Goal: Information Seeking & Learning: Find specific fact

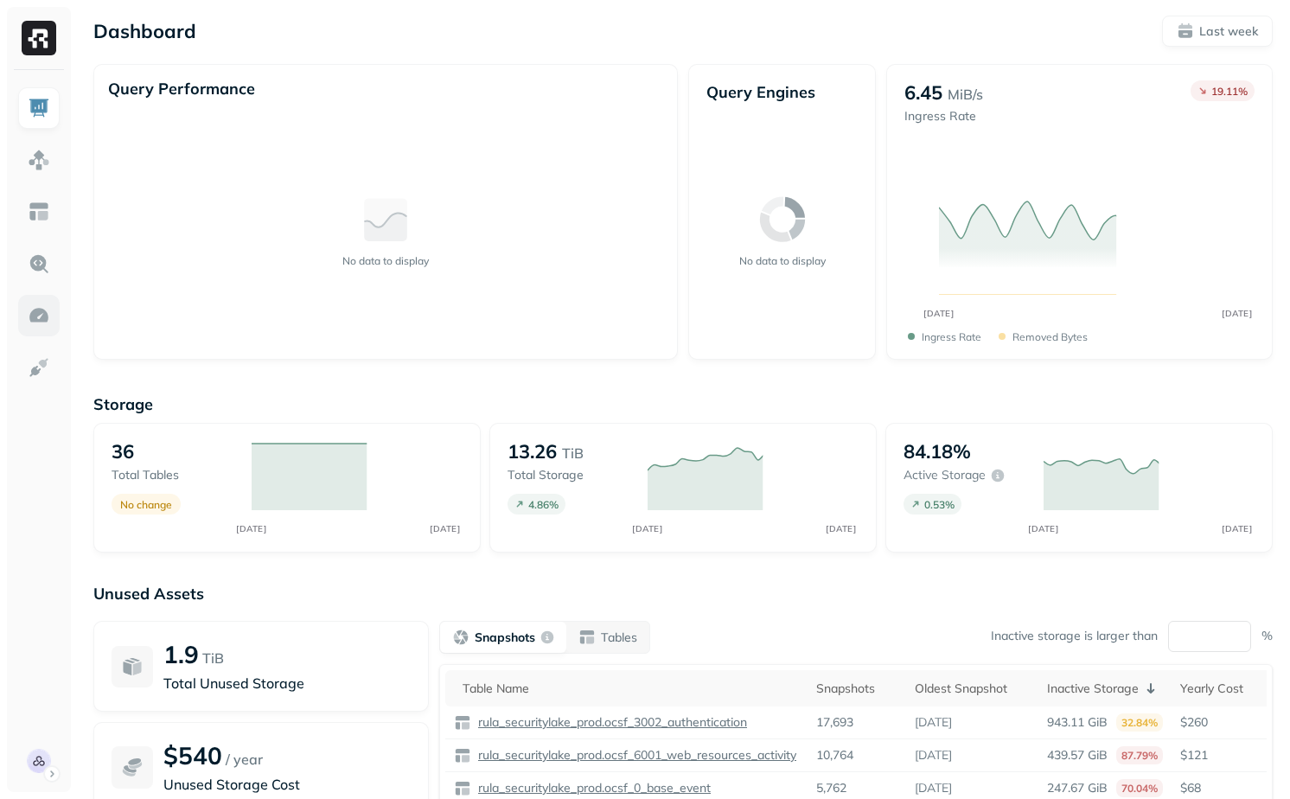
click at [38, 317] on img at bounding box center [39, 315] width 22 height 22
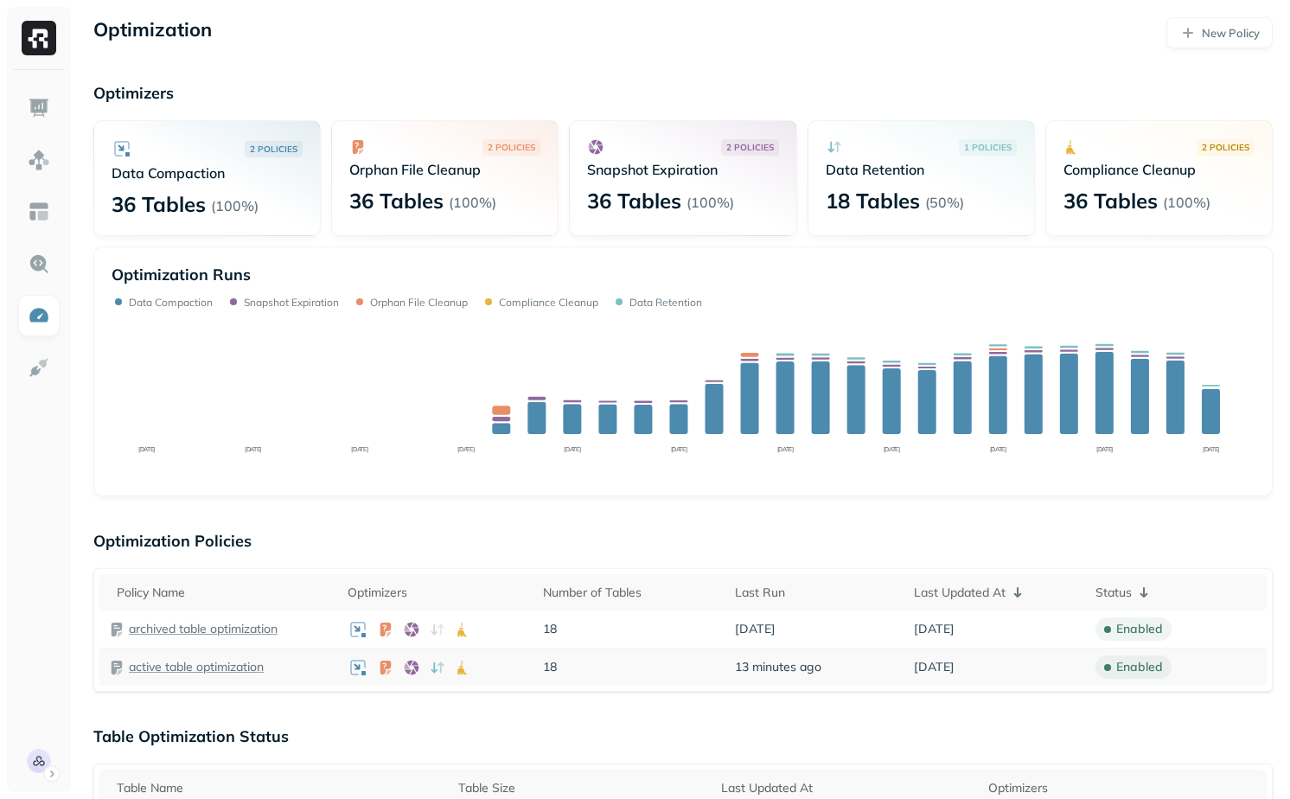
click at [197, 664] on p "active table optimization" at bounding box center [196, 667] width 135 height 16
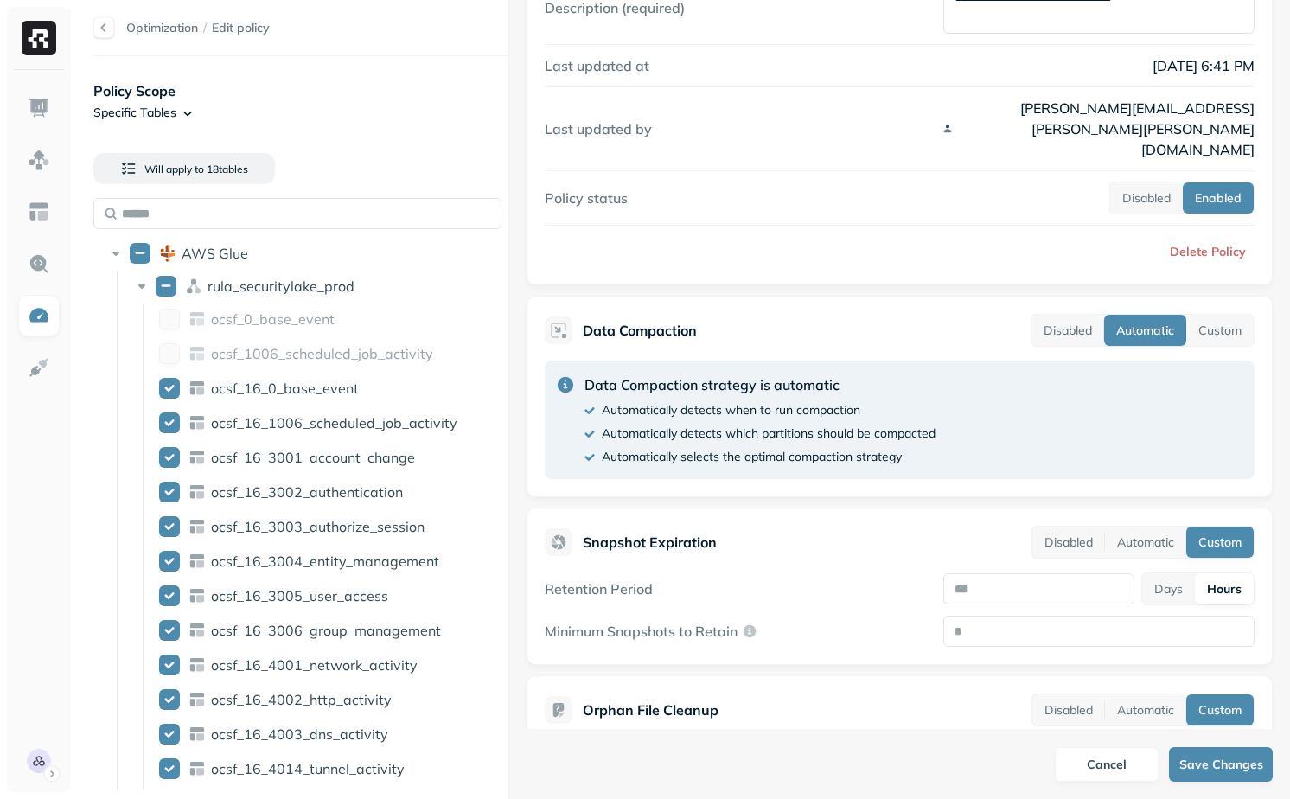
scroll to position [156, 0]
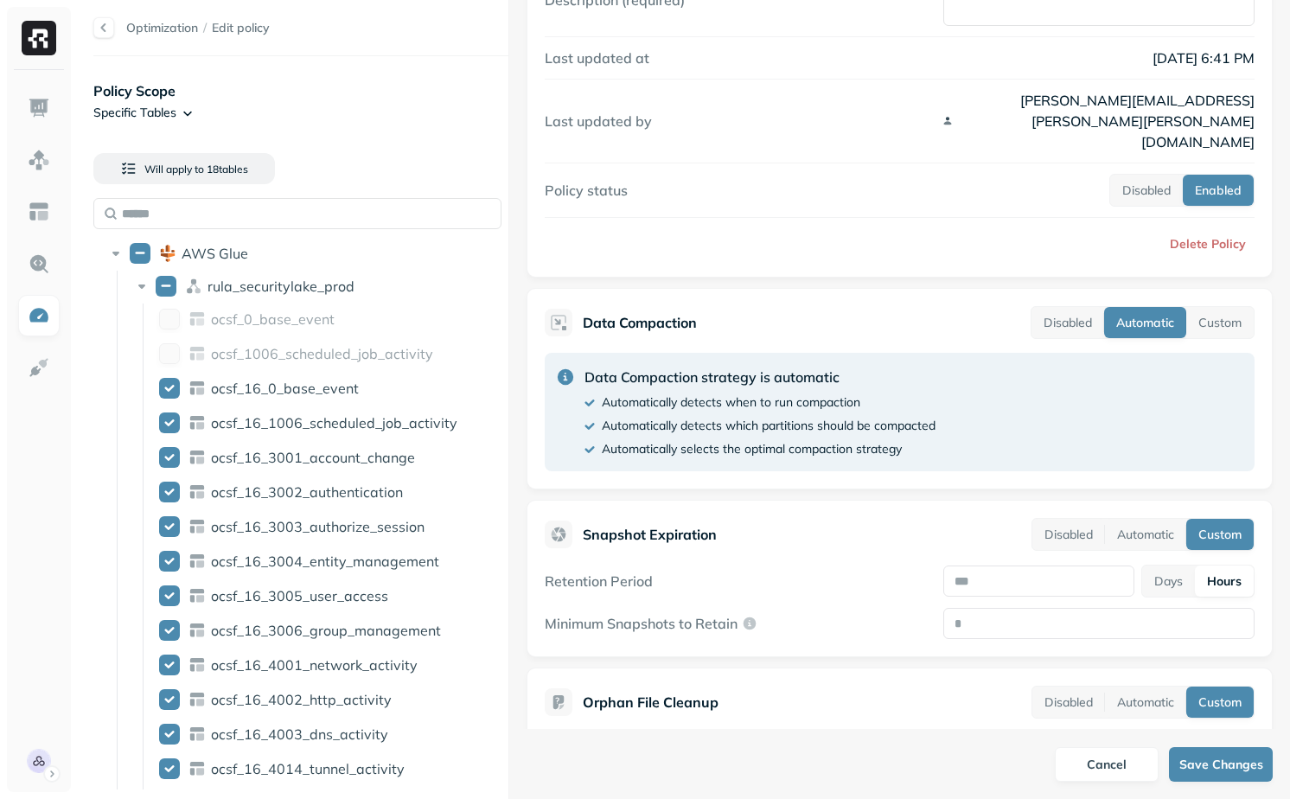
drag, startPoint x: 981, startPoint y: 538, endPoint x: 923, endPoint y: 538, distance: 58.8
click at [923, 565] on div "Retention Period * Days Hours" at bounding box center [900, 581] width 710 height 33
click at [993, 608] on input "*" at bounding box center [1098, 623] width 311 height 31
click at [923, 565] on div "Retention Period * Days Hours Minimum Snapshots to Retain *" at bounding box center [900, 602] width 710 height 74
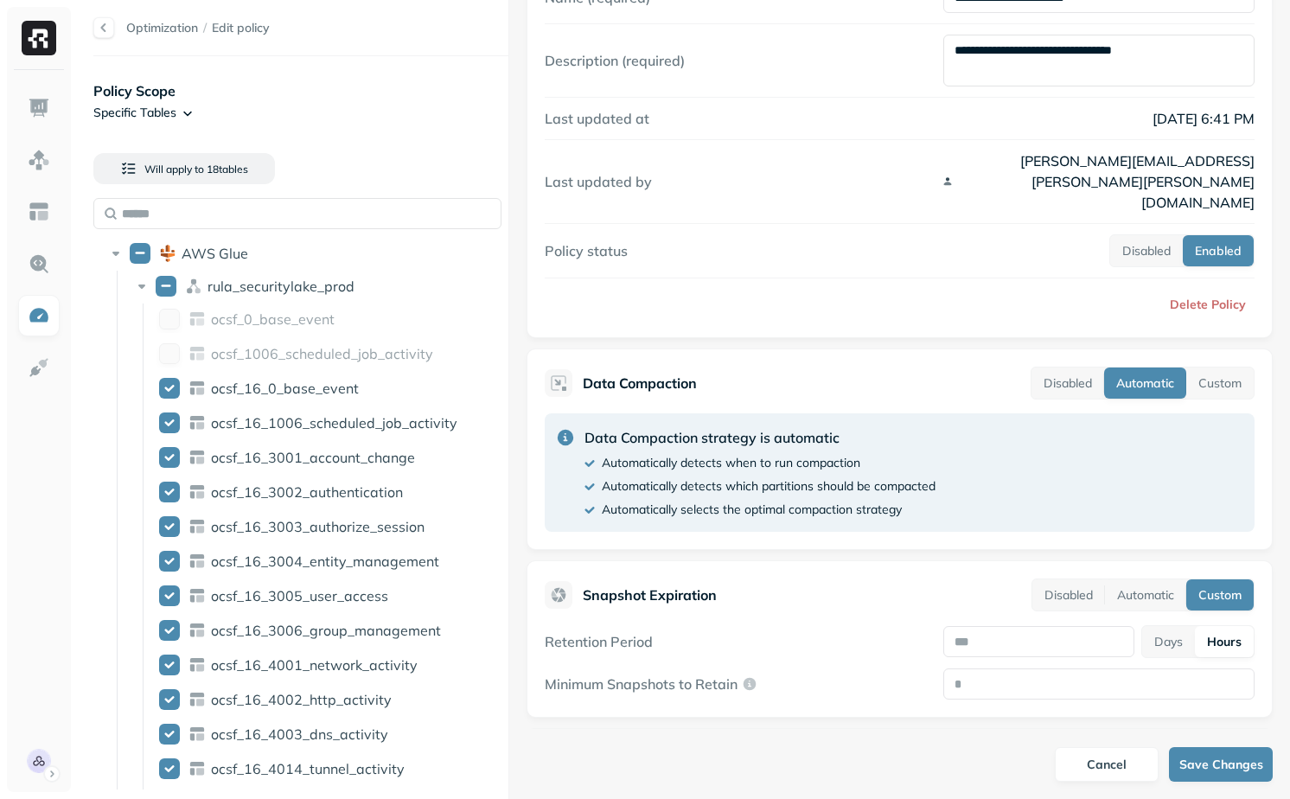
scroll to position [0, 0]
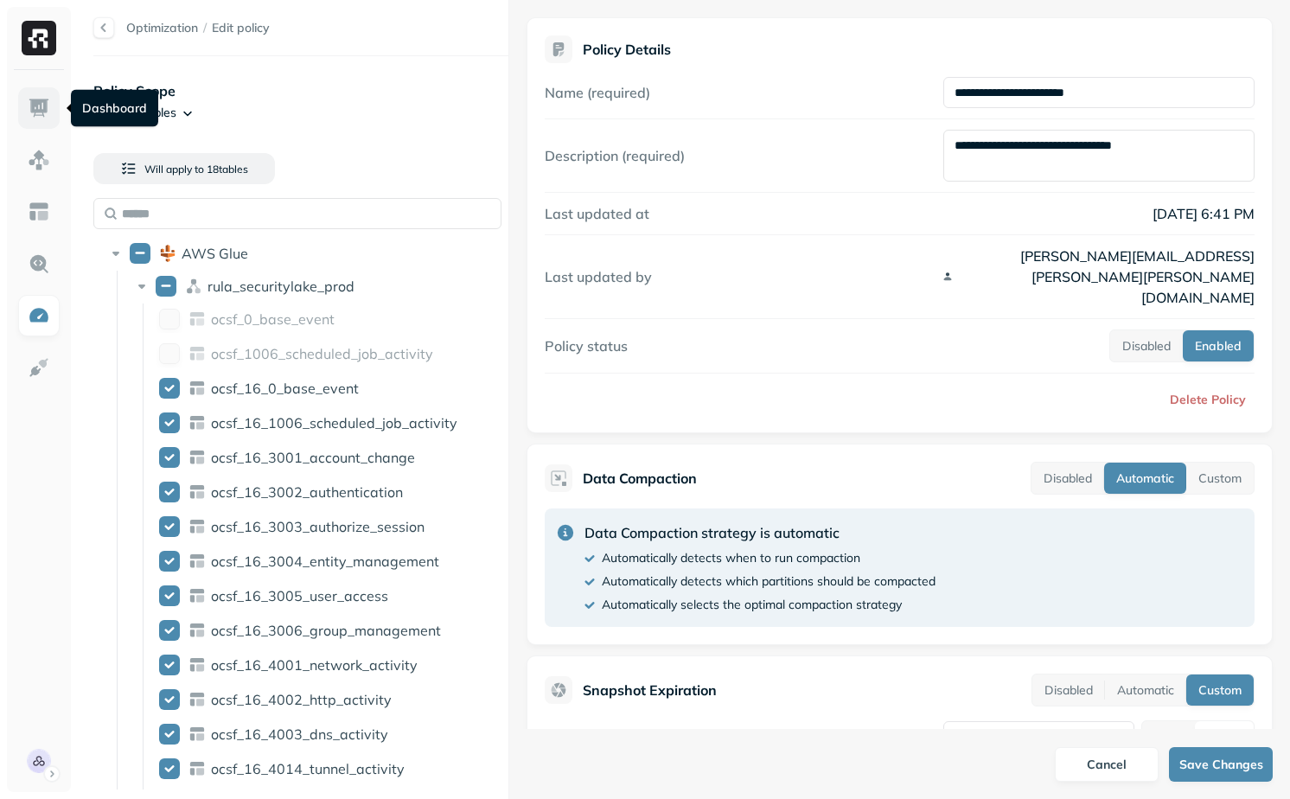
click at [41, 97] on img at bounding box center [39, 108] width 22 height 22
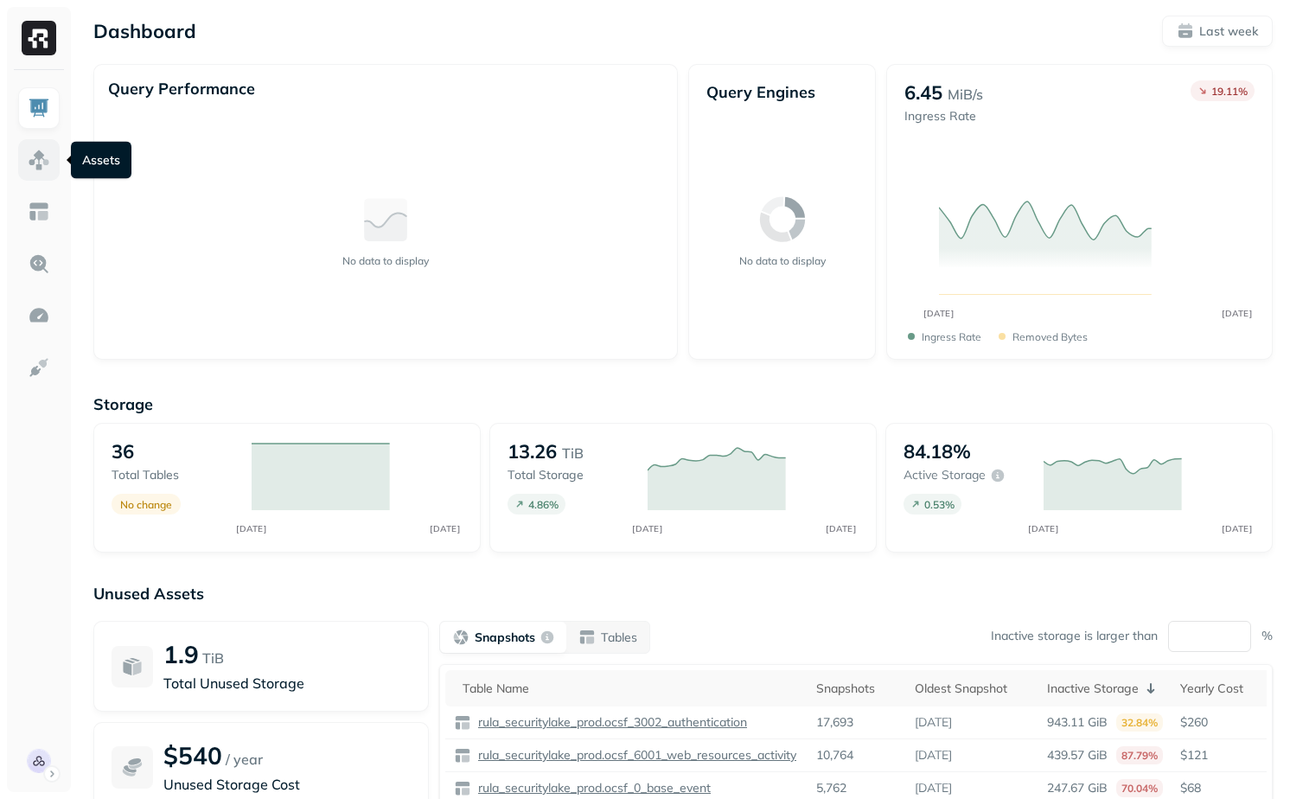
click at [31, 165] on img at bounding box center [39, 160] width 22 height 22
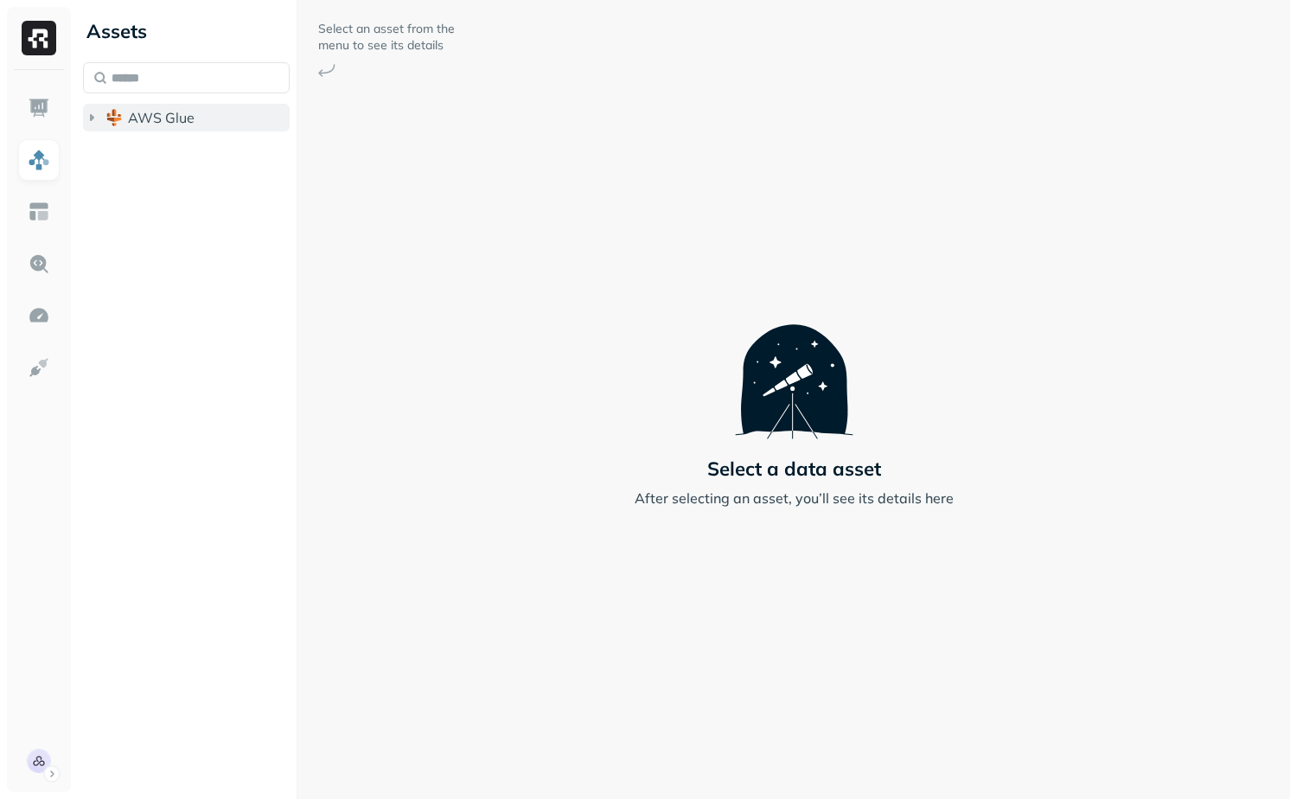
click at [137, 118] on span "AWS Glue" at bounding box center [161, 117] width 67 height 17
click at [146, 156] on span "rula_securitylake_prod" at bounding box center [217, 150] width 145 height 17
click at [610, 297] on div "Assets AWS Glue rula_securitylake_prod Tables ( 36 ) Select an asset from the m…" at bounding box center [683, 399] width 1214 height 799
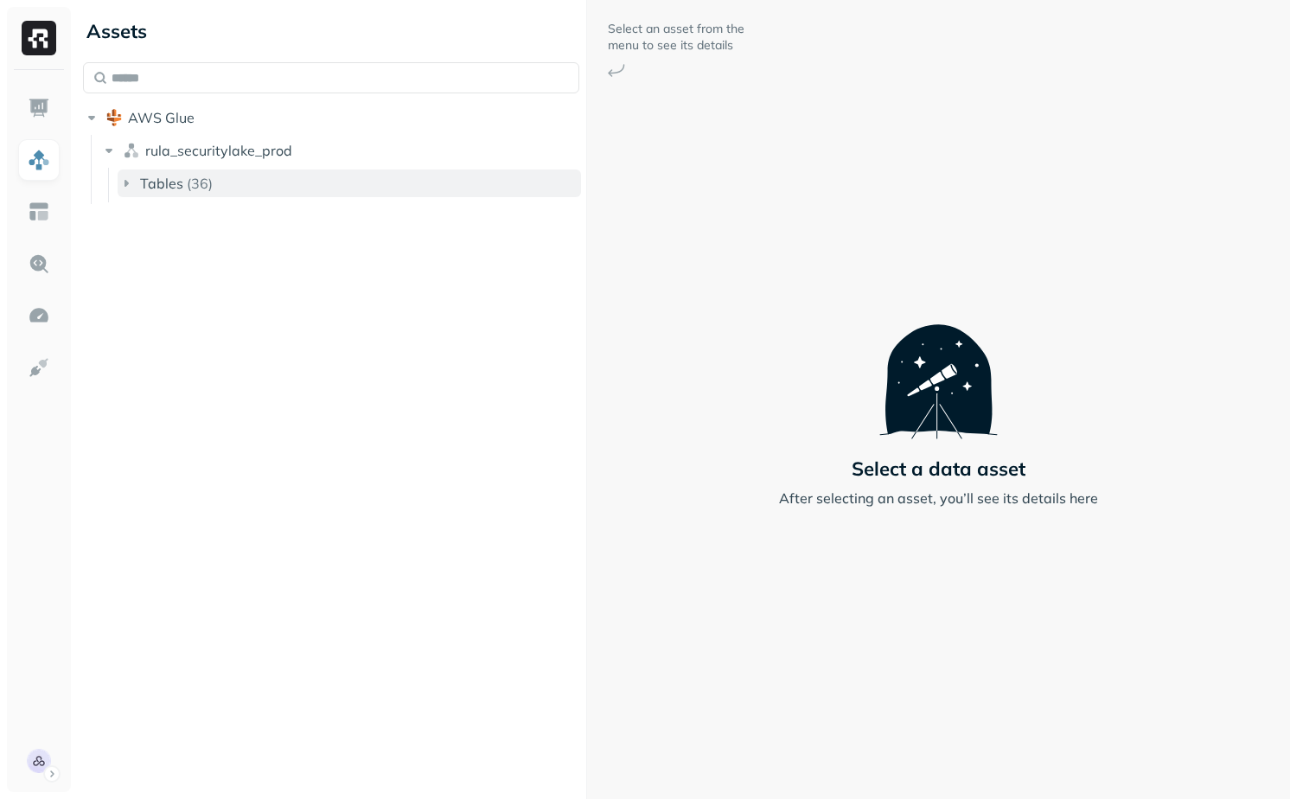
click at [288, 188] on button "Tables ( 36 )" at bounding box center [349, 183] width 463 height 28
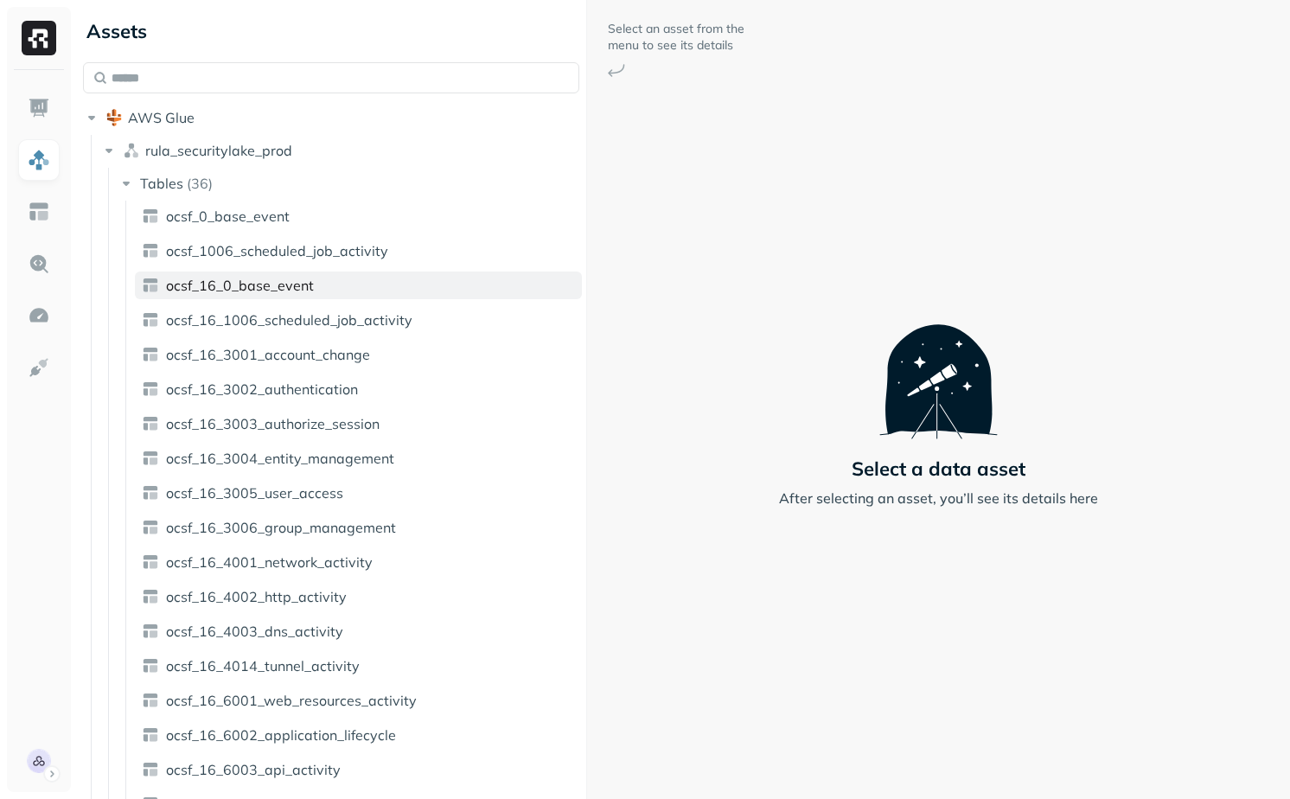
click at [298, 278] on span "ocsf_16_0_base_event" at bounding box center [240, 285] width 148 height 17
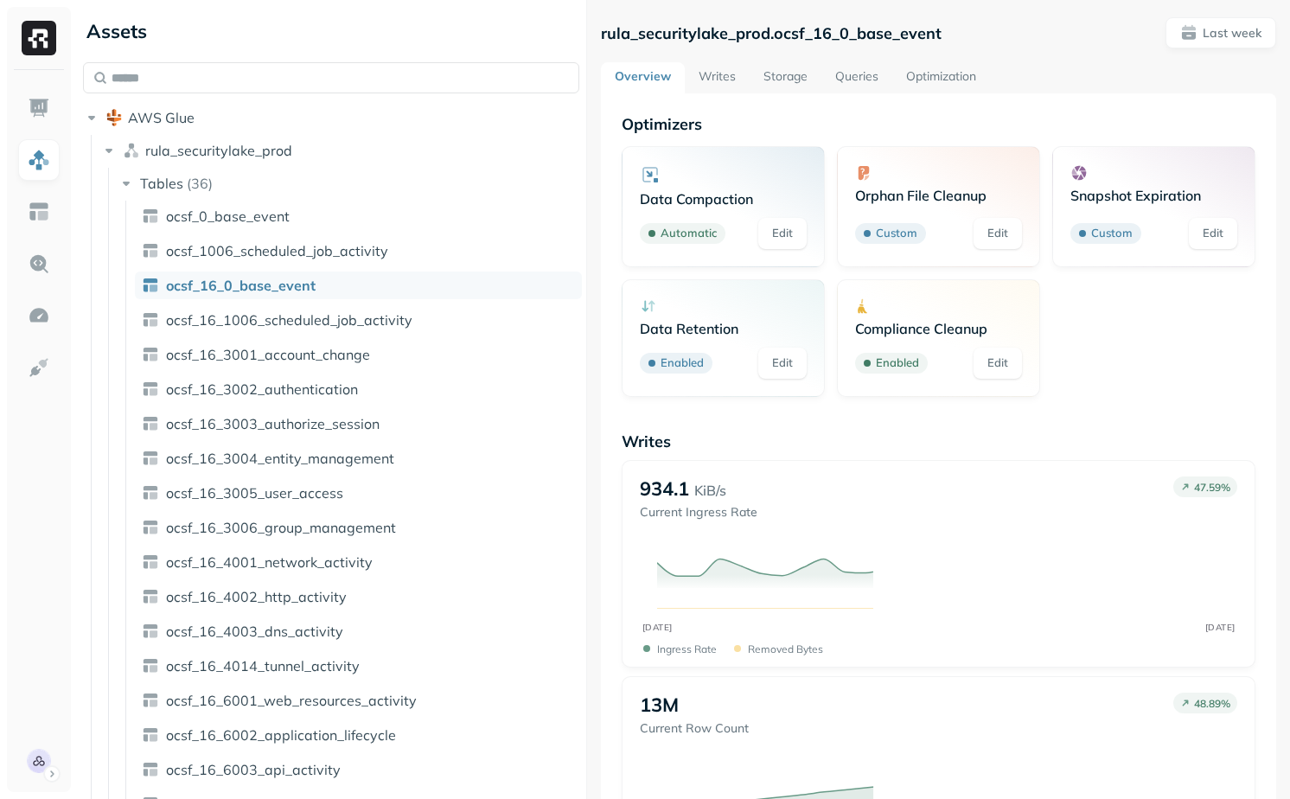
click at [593, 448] on div "rula_securitylake_prod.ocsf_16_0_base_event Last week Overview Writes Storage Q…" at bounding box center [938, 399] width 703 height 799
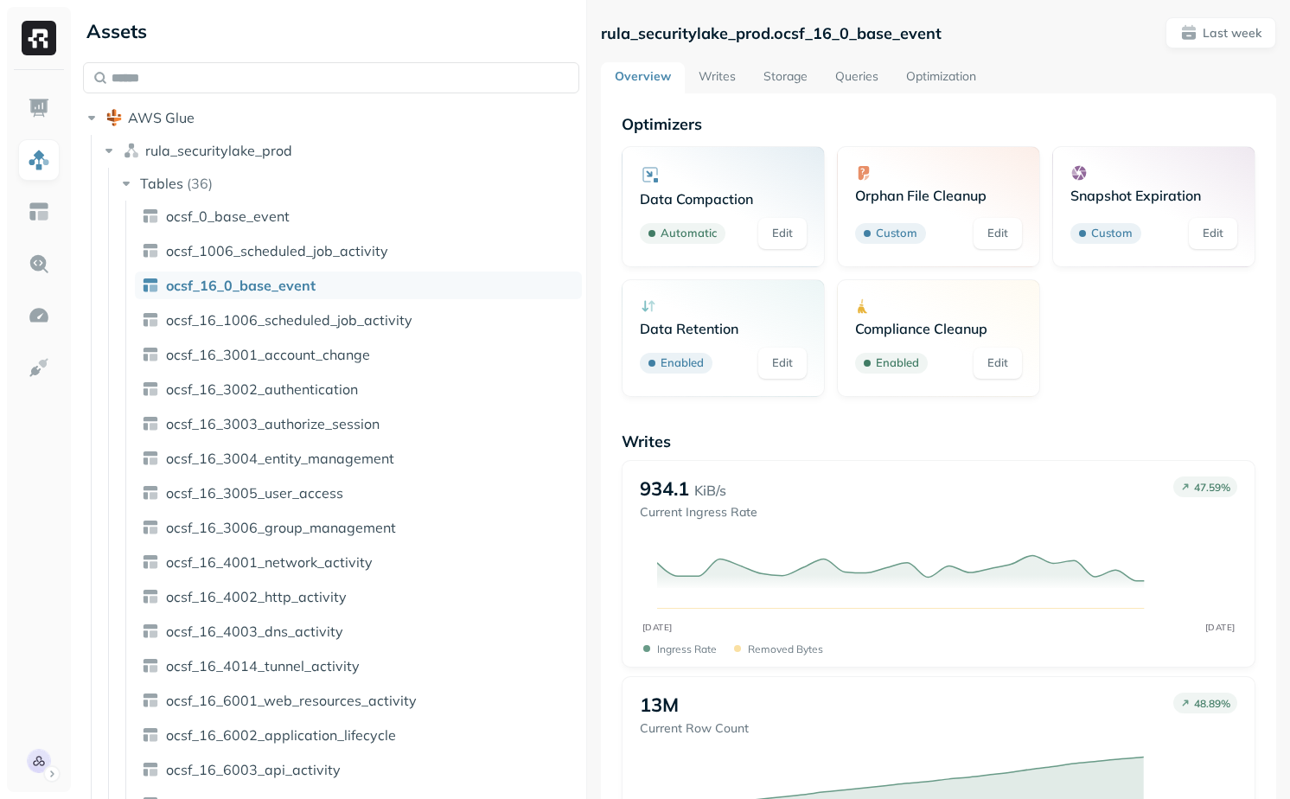
click at [412, 448] on div "Assets AWS Glue rula_securitylake_prod Tables ( 36 ) ocsf_0_base_event ocsf_100…" at bounding box center [683, 399] width 1214 height 799
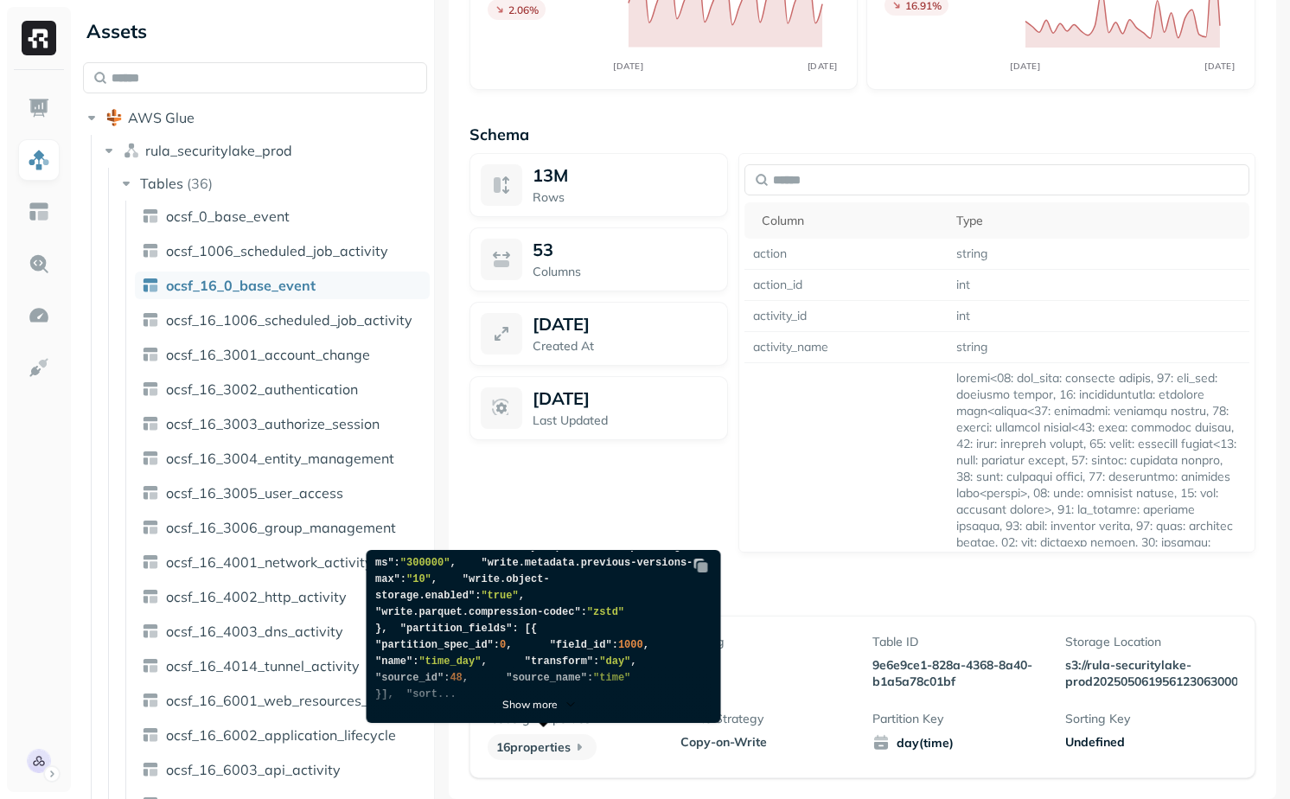
scroll to position [308, 0]
drag, startPoint x: 406, startPoint y: 636, endPoint x: 692, endPoint y: 638, distance: 285.3
click at [692, 569] on span ""history.expire.max-snapshot-age-ms" : "300000" ," at bounding box center [533, 554] width 317 height 29
click at [456, 569] on span "," at bounding box center [453, 563] width 6 height 12
click at [450, 569] on span ""300000"" at bounding box center [424, 563] width 50 height 12
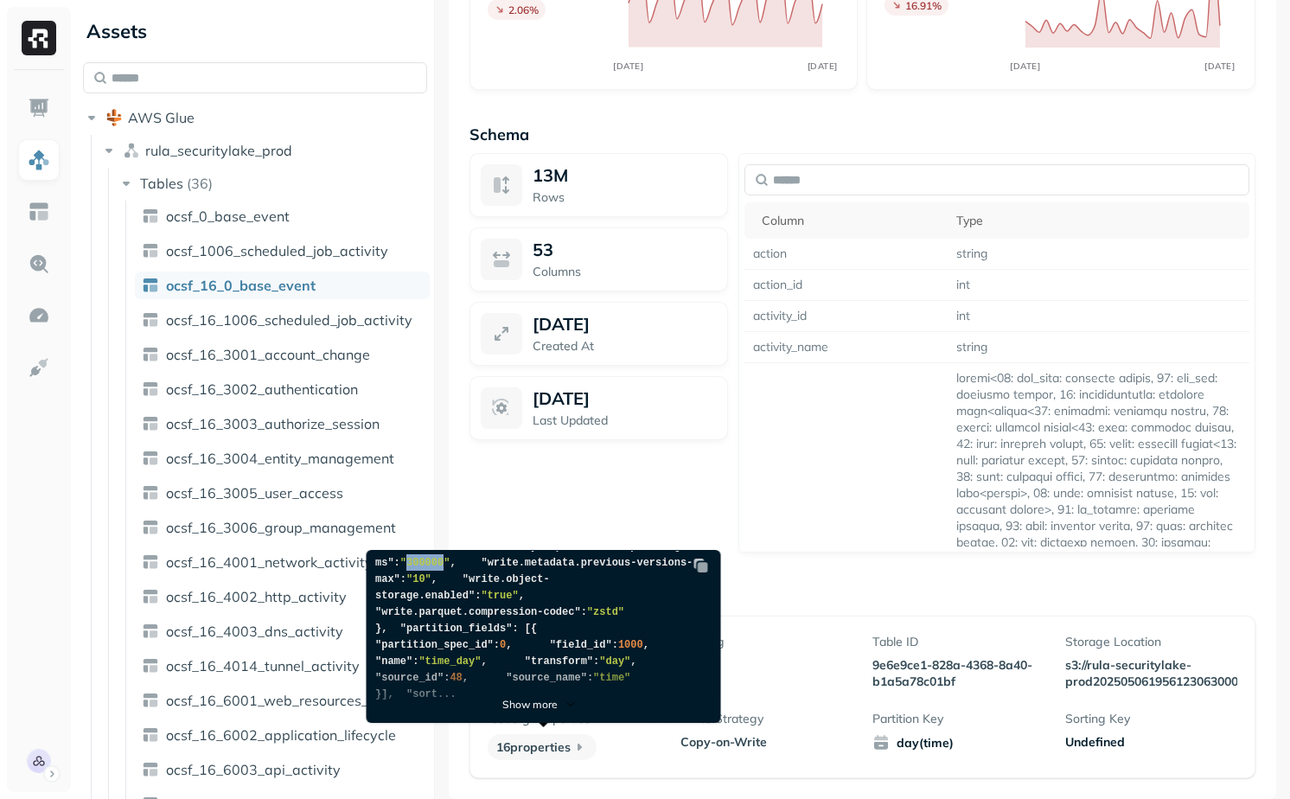
click at [450, 569] on span ""300000"" at bounding box center [424, 563] width 50 height 12
drag, startPoint x: 619, startPoint y: 637, endPoint x: 408, endPoint y: 636, distance: 211.0
click at [408, 569] on span ""history.expire.max-snapshot-age-ms"" at bounding box center [533, 554] width 317 height 29
copy span "history.expire.max-snapshot-age-ms"
click at [450, 569] on span ""300000"" at bounding box center [424, 563] width 50 height 12
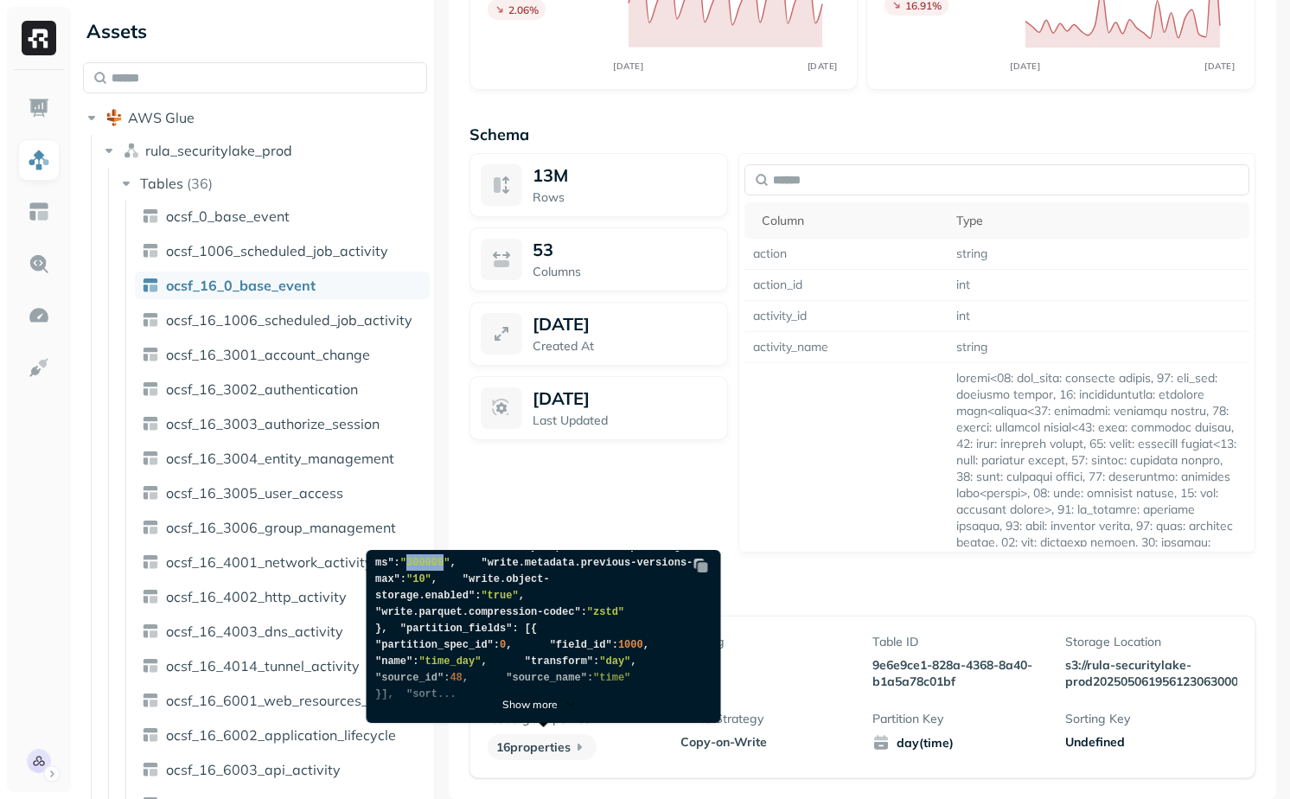
click at [450, 569] on span ""300000"" at bounding box center [424, 563] width 50 height 12
drag, startPoint x: 620, startPoint y: 639, endPoint x: 406, endPoint y: 642, distance: 213.6
click at [406, 569] on span ""history.expire.max-snapshot-age-ms"" at bounding box center [533, 554] width 317 height 29
copy span "history.expire.max-snapshot-age-ms"
click at [450, 569] on span ""300000"" at bounding box center [424, 563] width 50 height 12
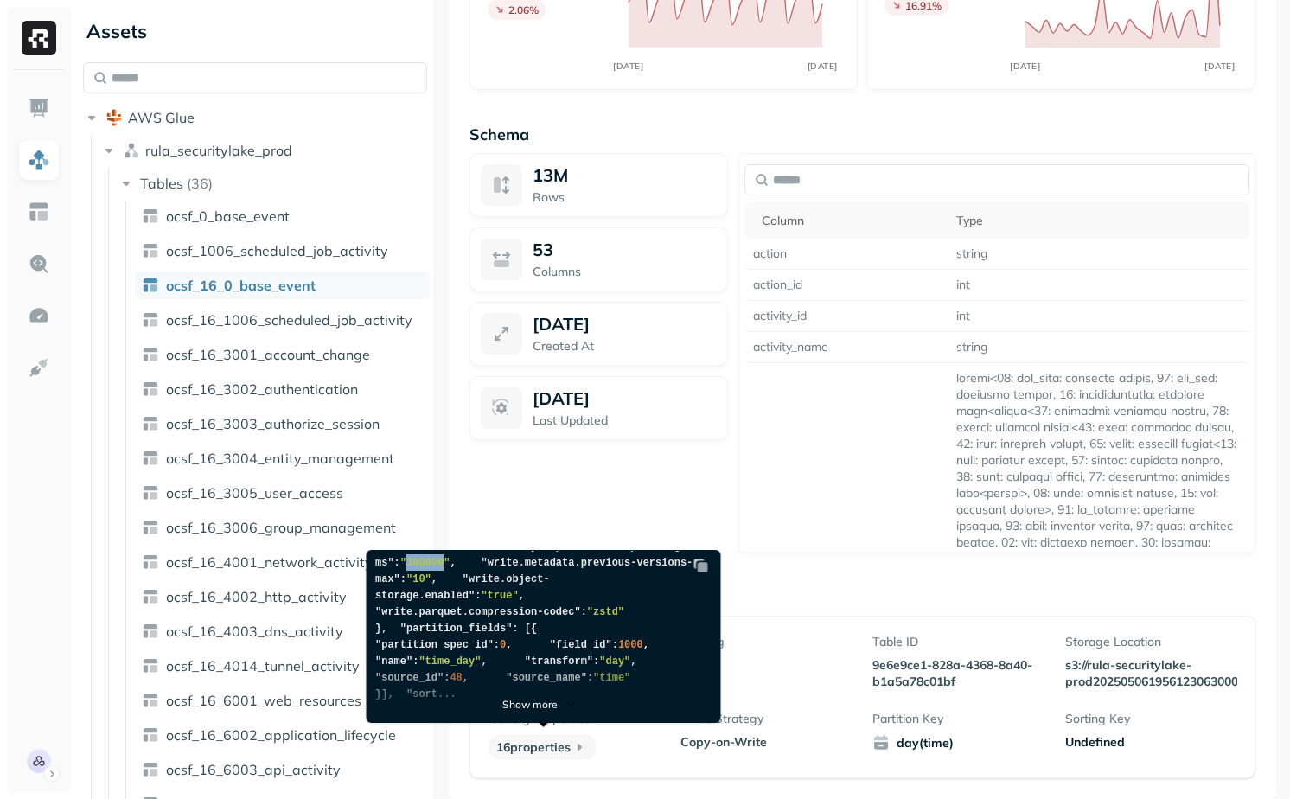
click at [450, 569] on span ""300000"" at bounding box center [424, 563] width 50 height 12
copy span "300000"
click at [607, 569] on span ""history.expire.max-snapshot-age-ms"" at bounding box center [533, 554] width 317 height 29
drag, startPoint x: 619, startPoint y: 641, endPoint x: 405, endPoint y: 641, distance: 214.4
click at [405, 569] on span ""history.expire.max-snapshot-age-ms"" at bounding box center [533, 554] width 317 height 29
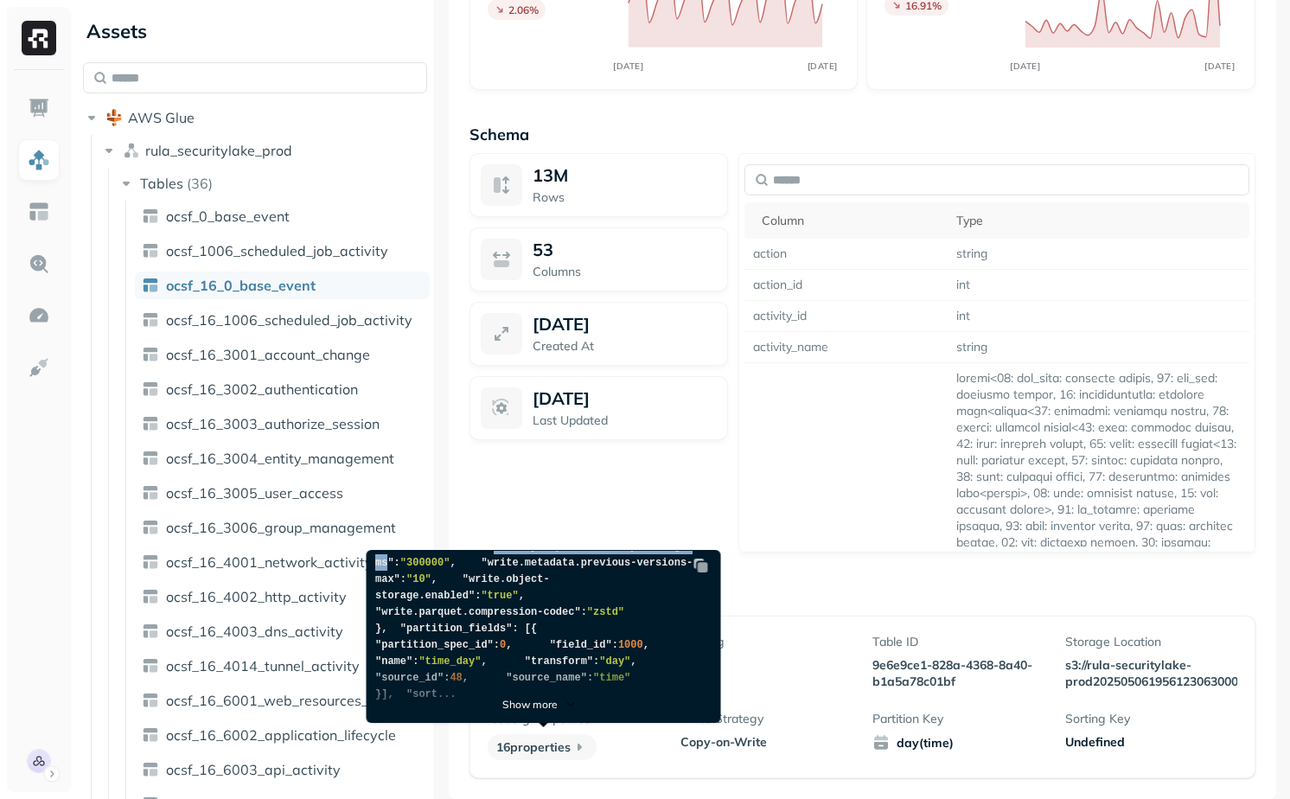
copy span "history.expire.max-snapshot-age-ms"
click at [450, 569] on span ""300000"" at bounding box center [424, 563] width 50 height 12
copy span "300000"
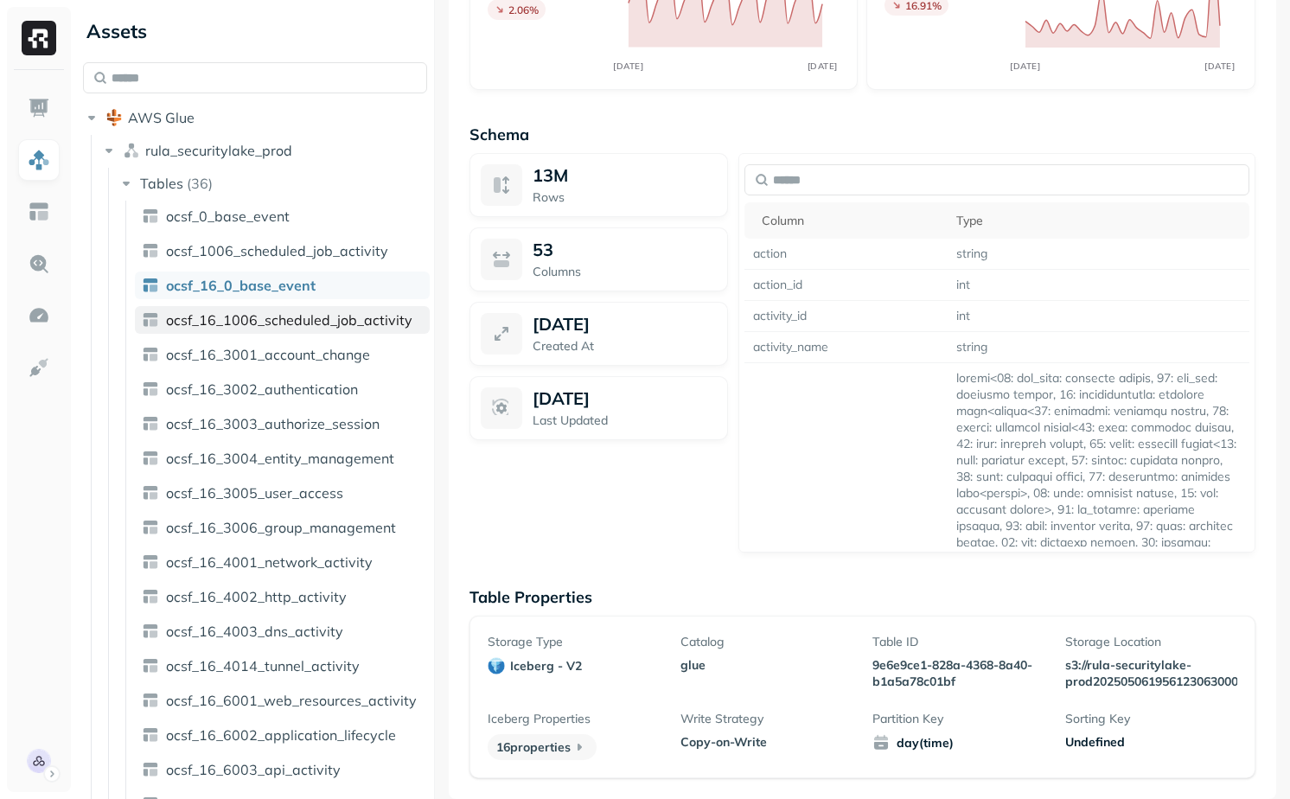
click at [322, 328] on span "ocsf_16_1006_scheduled_job_activity" at bounding box center [289, 319] width 246 height 17
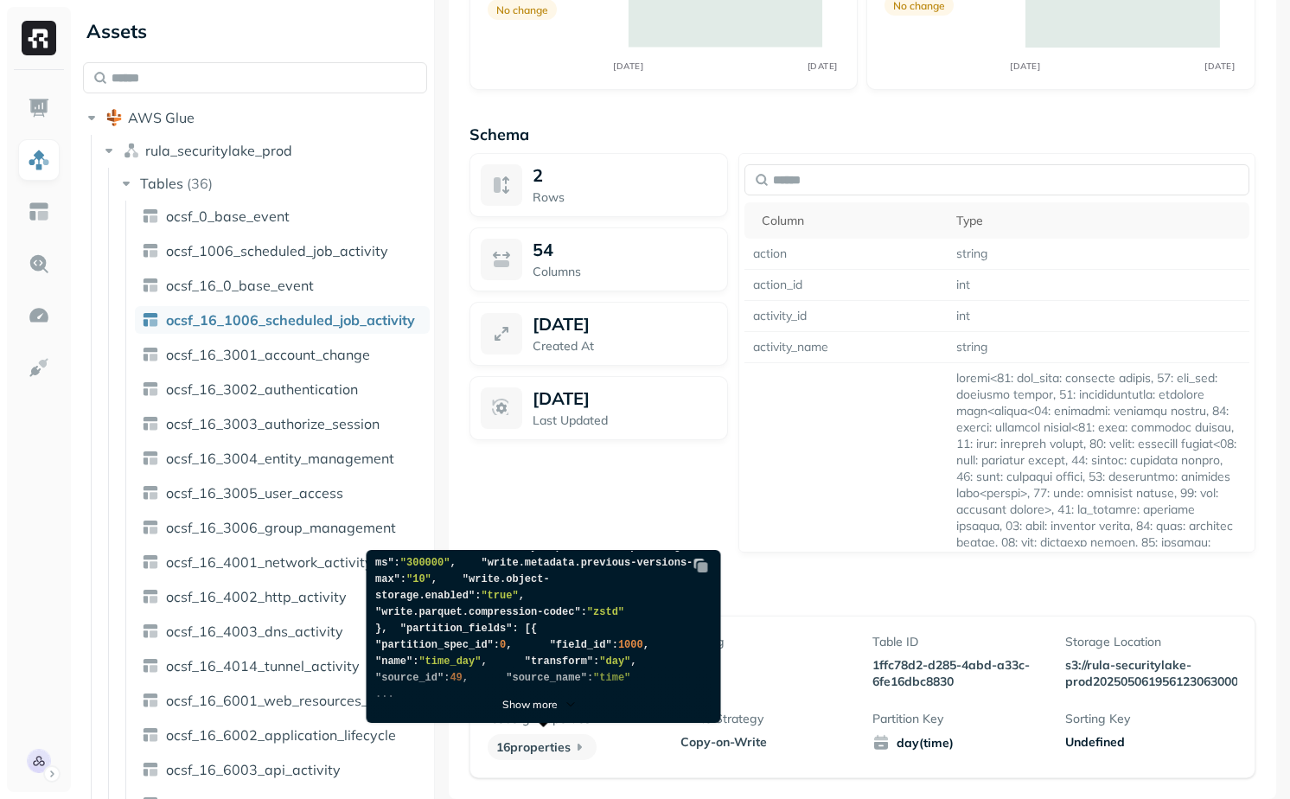
scroll to position [328, 0]
click at [432, 569] on span ""history.expire.max-snapshot-age-ms"" at bounding box center [533, 554] width 317 height 29
drag, startPoint x: 432, startPoint y: 618, endPoint x: 611, endPoint y: 616, distance: 179.0
click at [611, 569] on span ""history.expire.max-snapshot-age-ms"" at bounding box center [533, 554] width 317 height 29
copy span "history.expire.max-snapshot-age-ms"
